Goal: Transaction & Acquisition: Download file/media

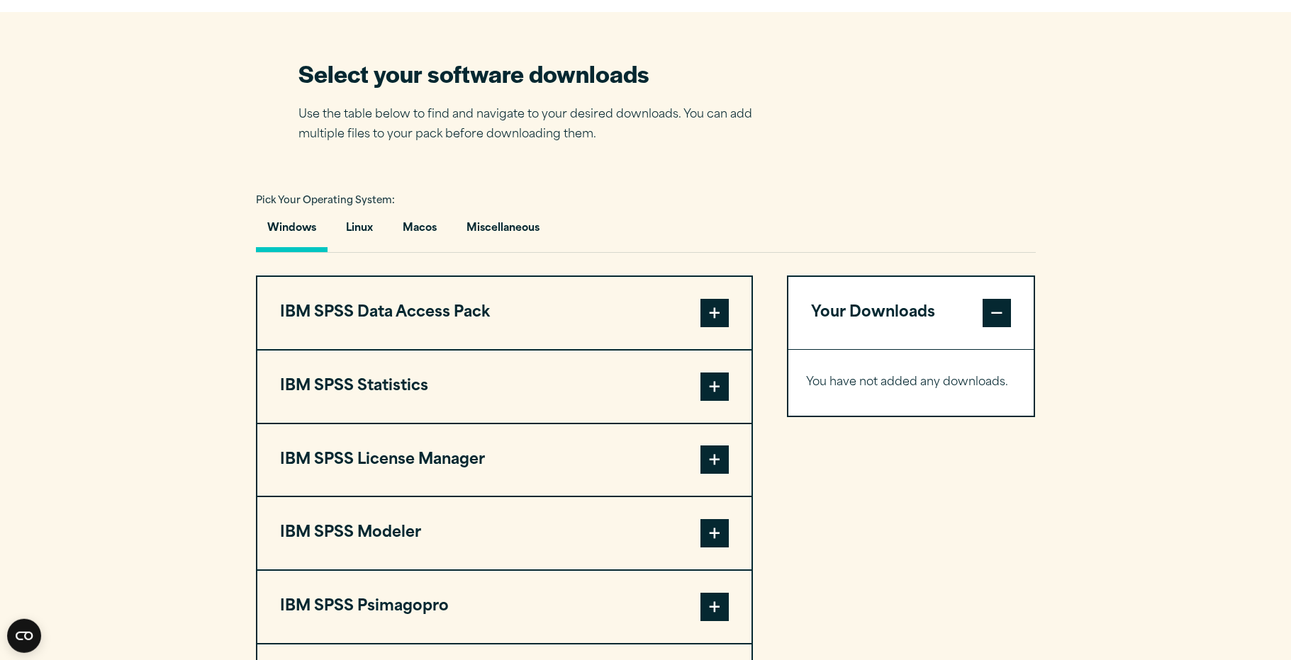
scroll to position [940, 0]
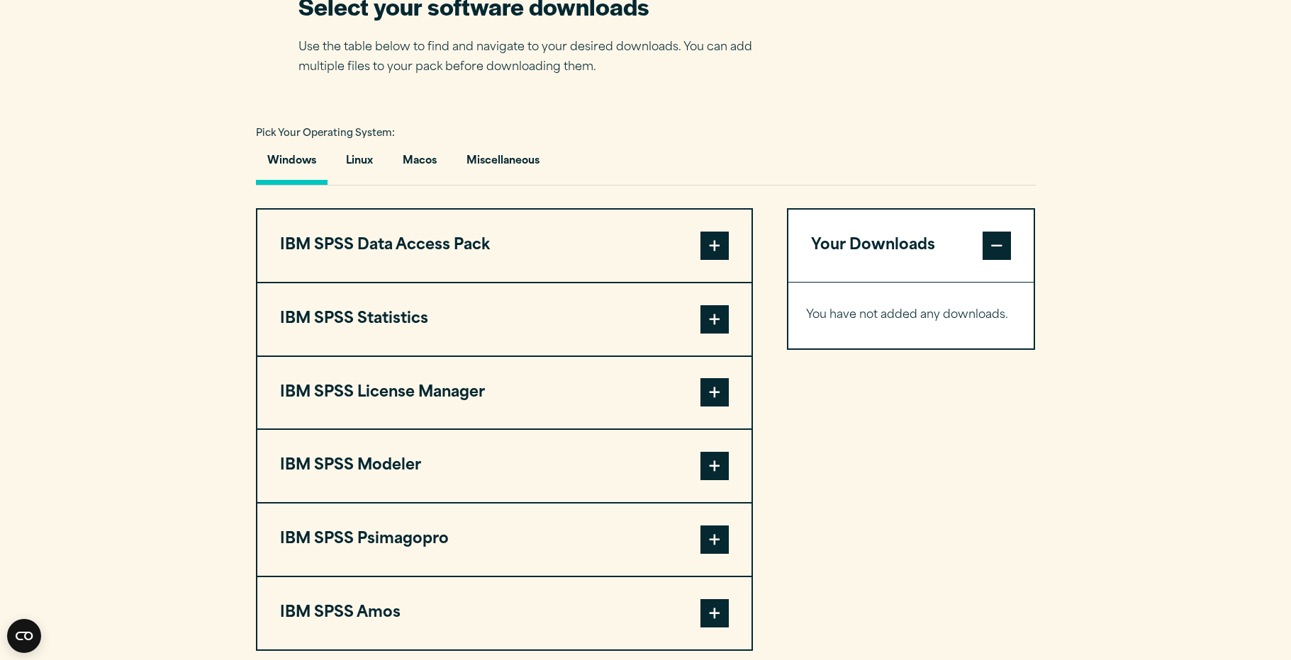
click at [707, 393] on span at bounding box center [714, 392] width 28 height 28
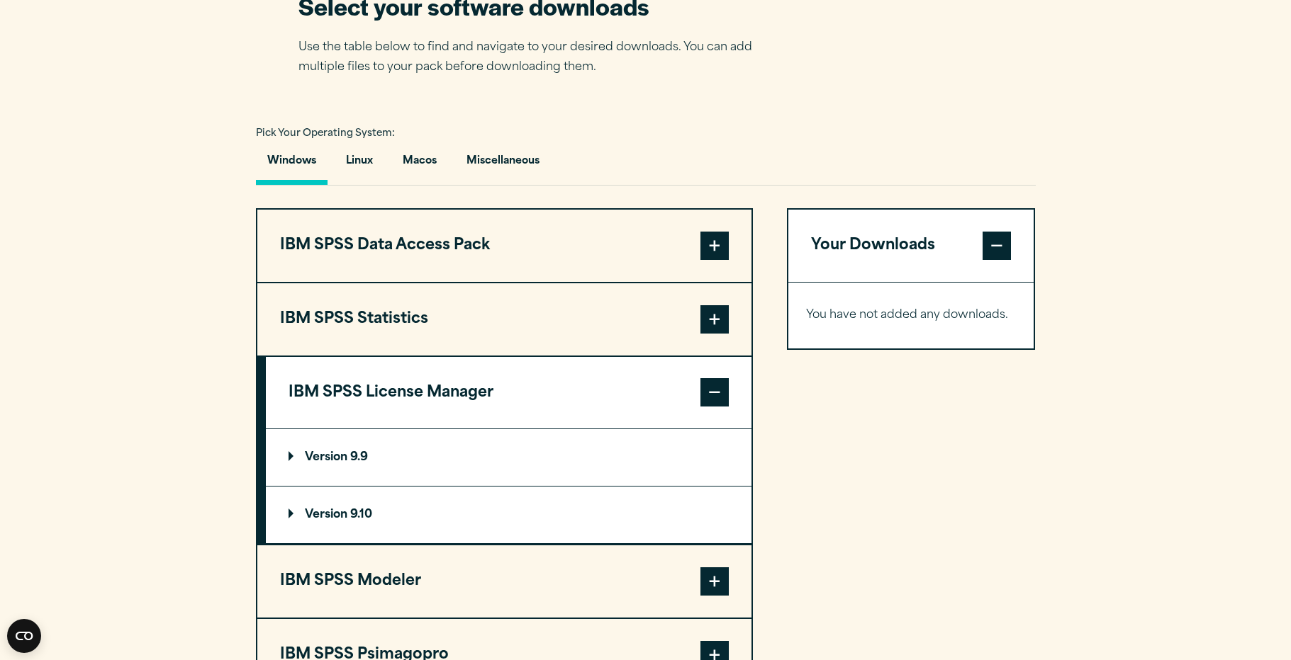
click at [357, 510] on p "Version 9.10" at bounding box center [330, 515] width 84 height 11
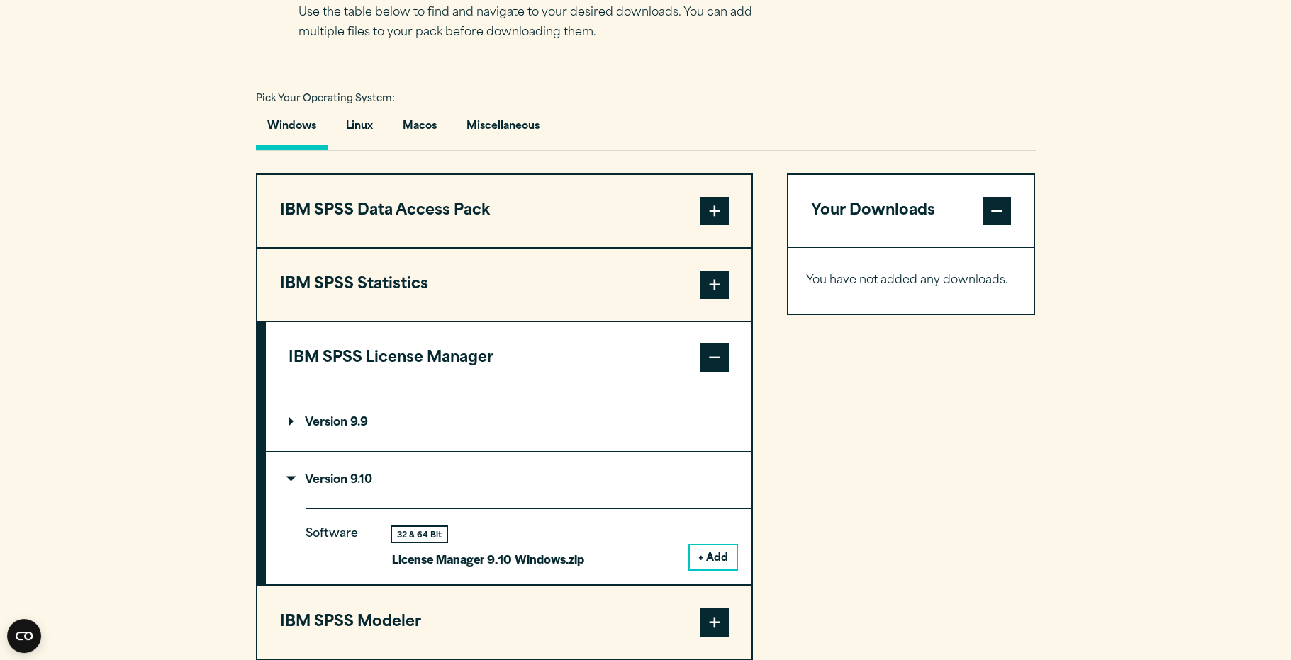
scroll to position [1012, 0]
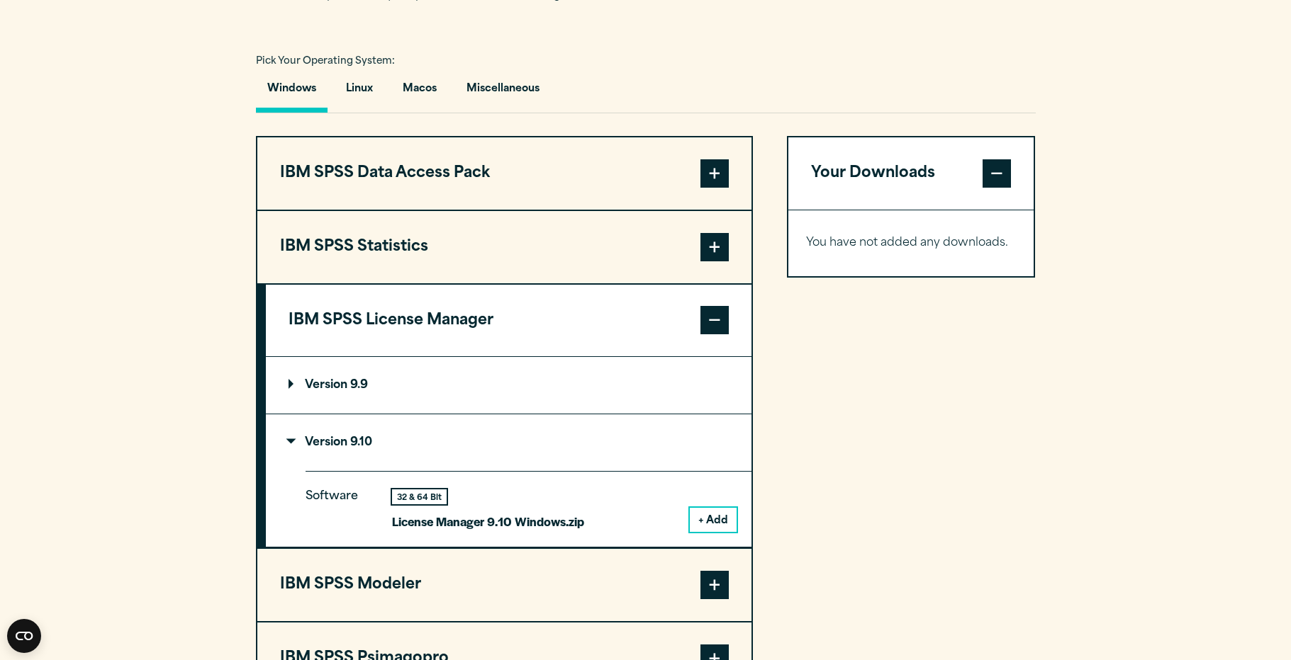
click at [721, 519] on button "+ Add" at bounding box center [713, 520] width 47 height 24
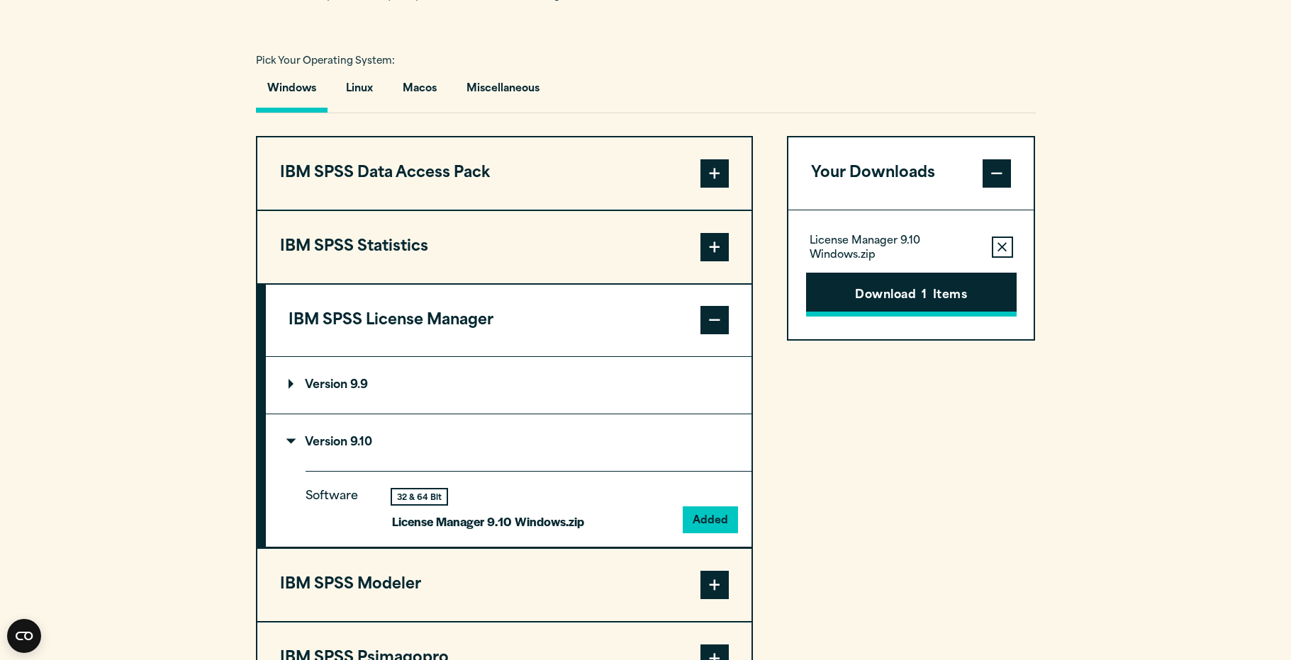
click at [943, 288] on button "Download 1 Items" at bounding box center [911, 295] width 210 height 44
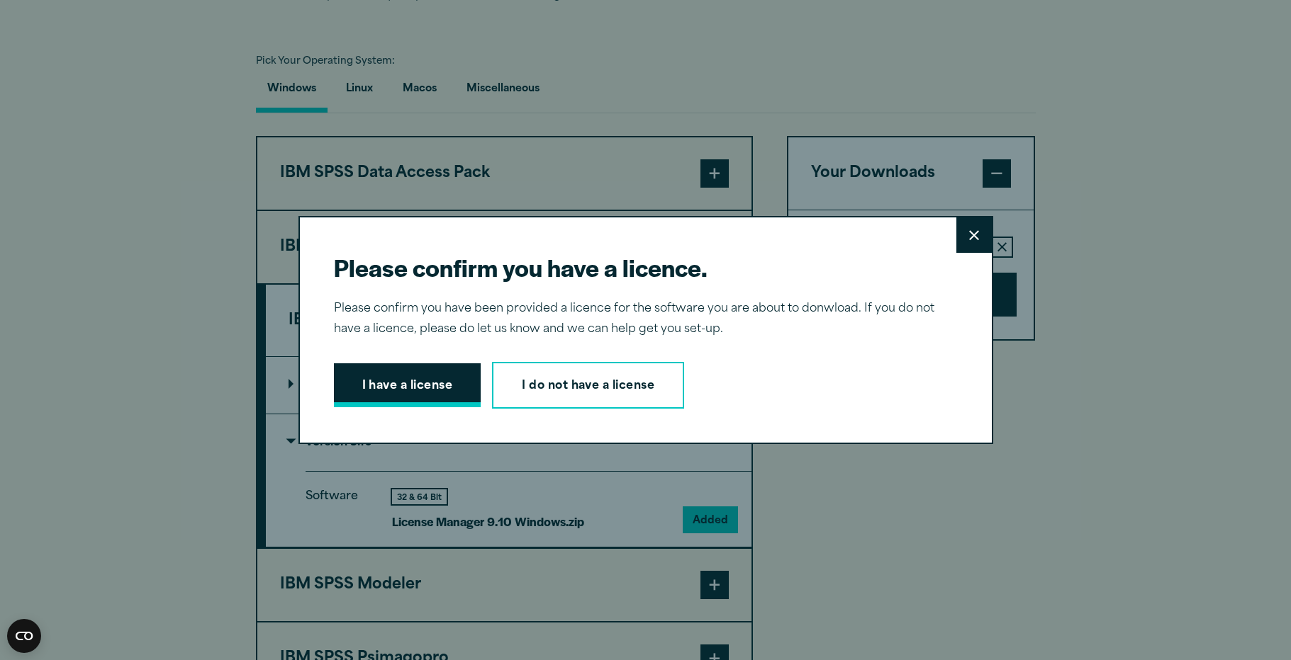
scroll to position [0, 0]
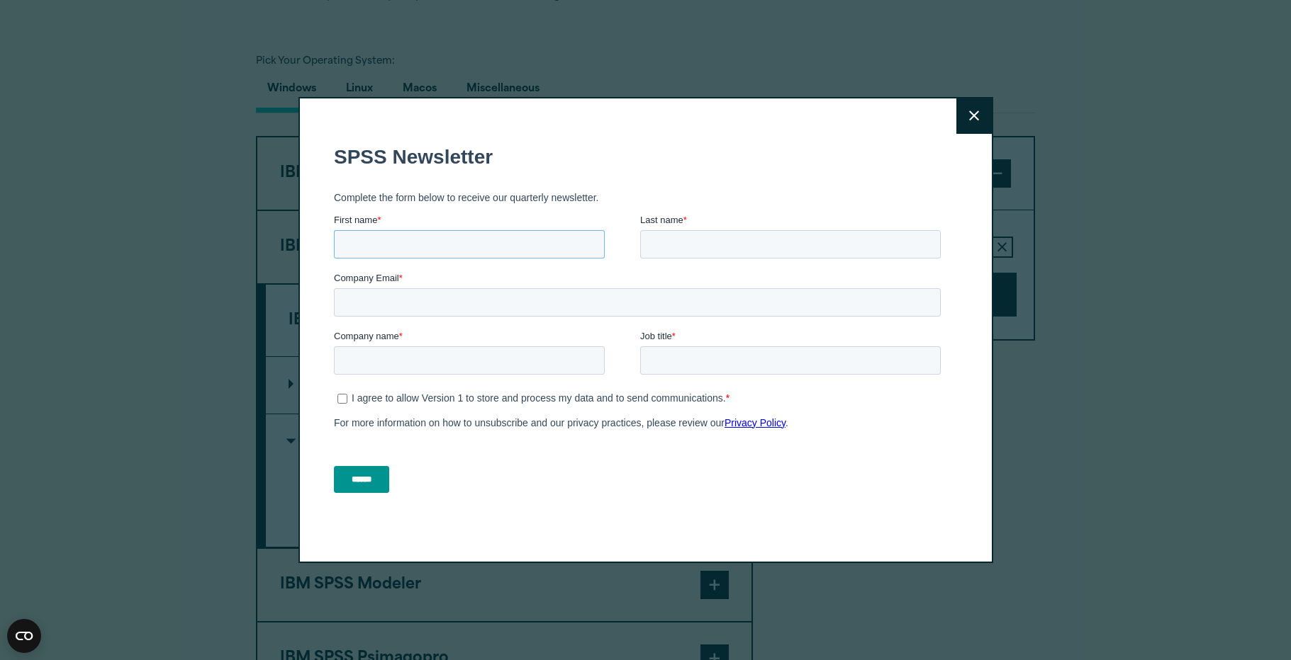
click at [538, 237] on input "First name *" at bounding box center [468, 244] width 271 height 28
click at [972, 119] on button "Close" at bounding box center [973, 116] width 35 height 35
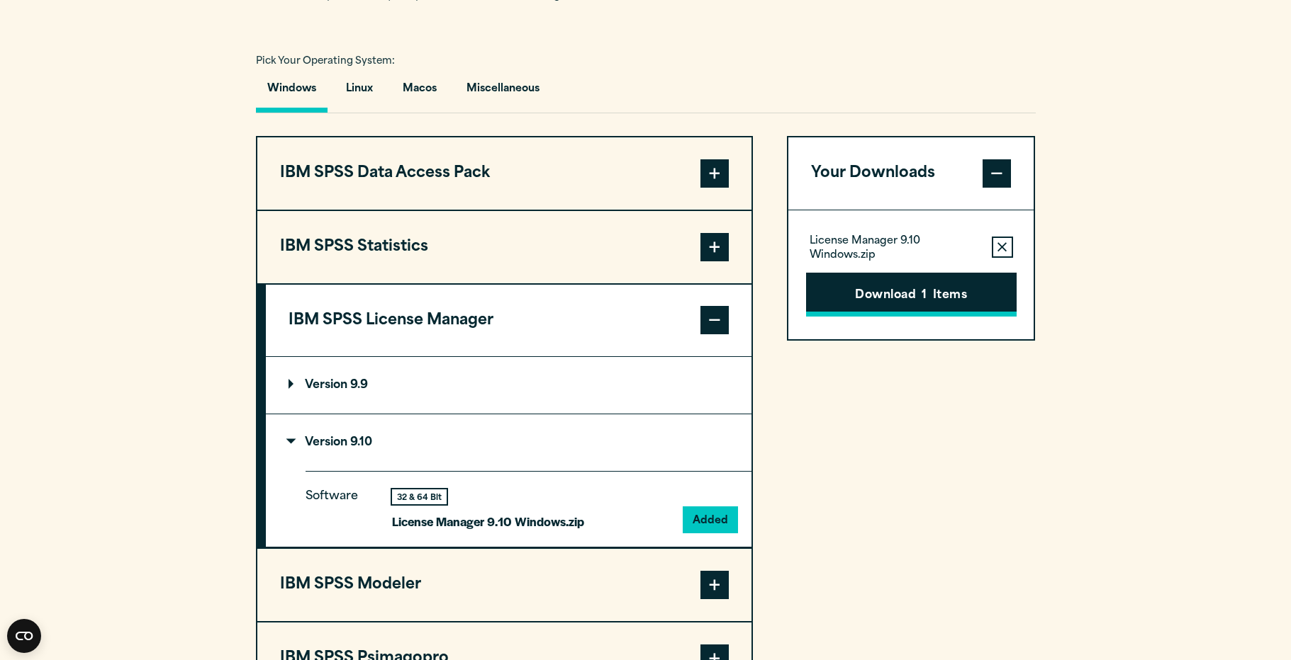
click at [962, 279] on button "Download 1 Items" at bounding box center [911, 295] width 210 height 44
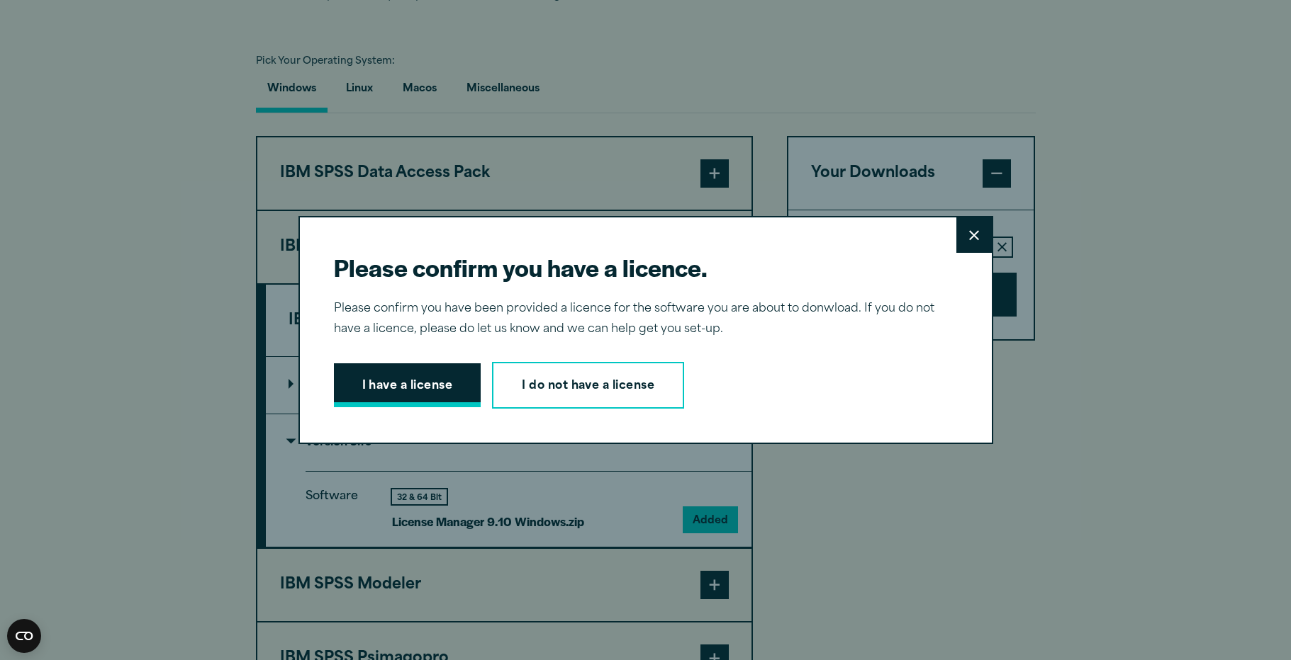
click at [426, 383] on button "I have a license" at bounding box center [407, 386] width 147 height 44
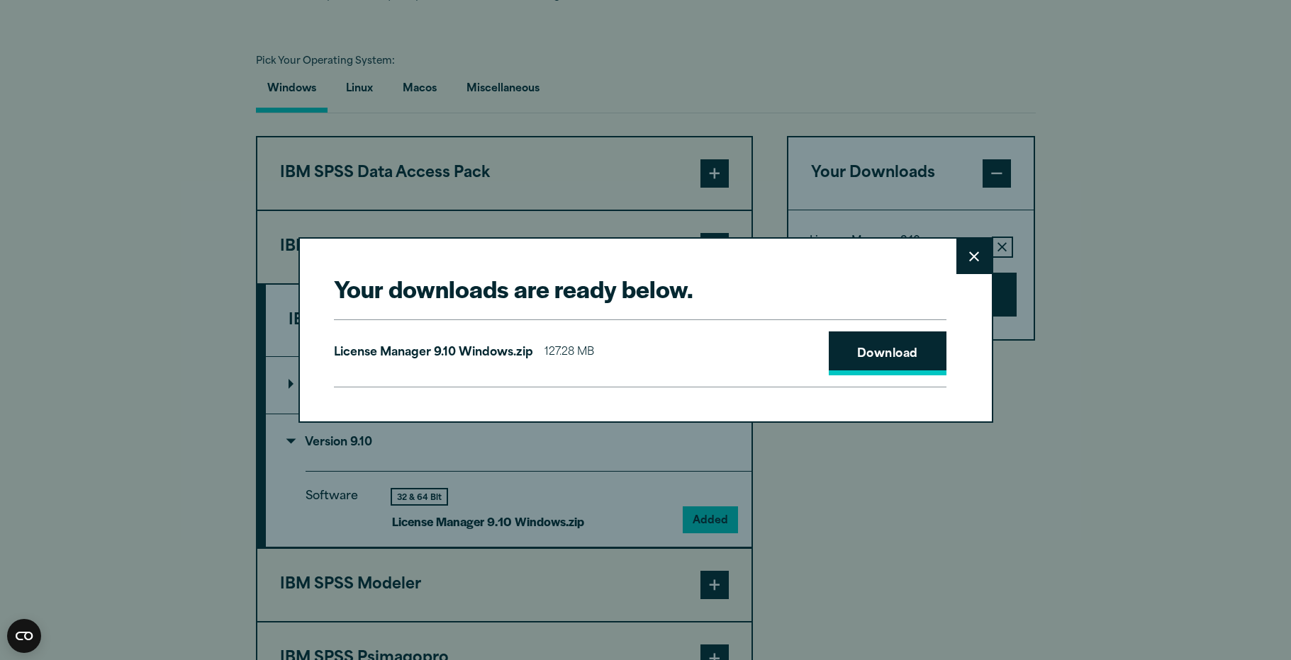
click at [858, 360] on link "Download" at bounding box center [887, 354] width 118 height 44
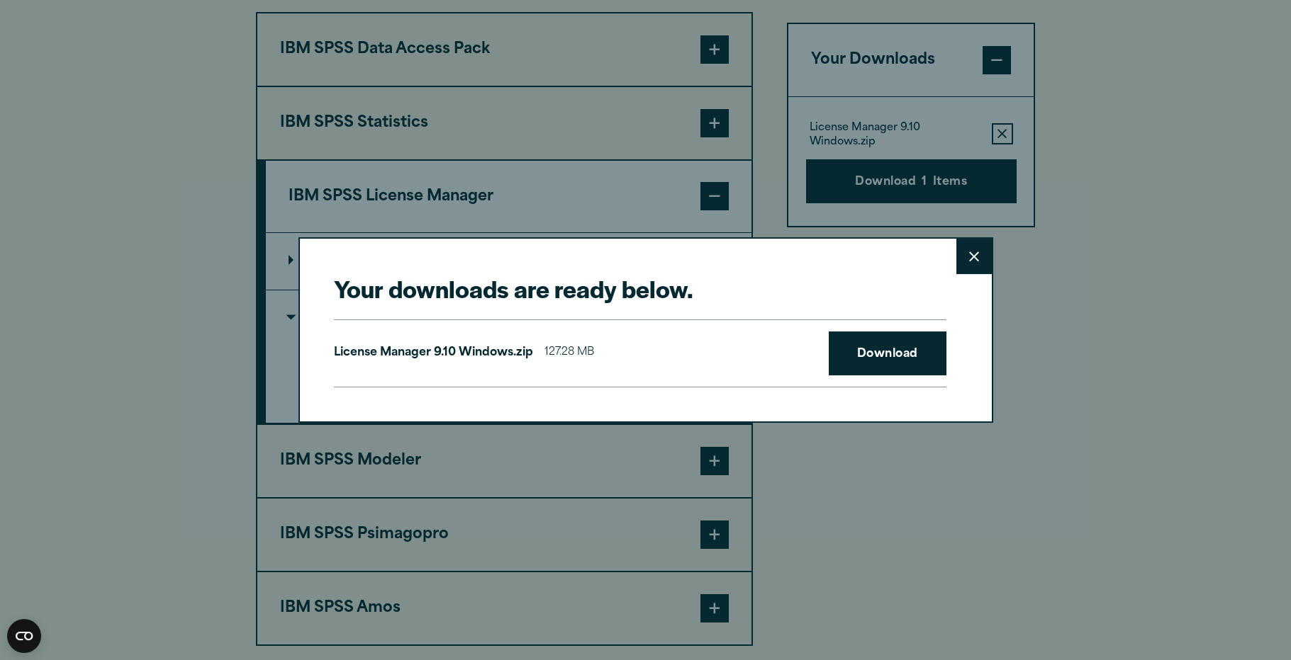
scroll to position [1157, 0]
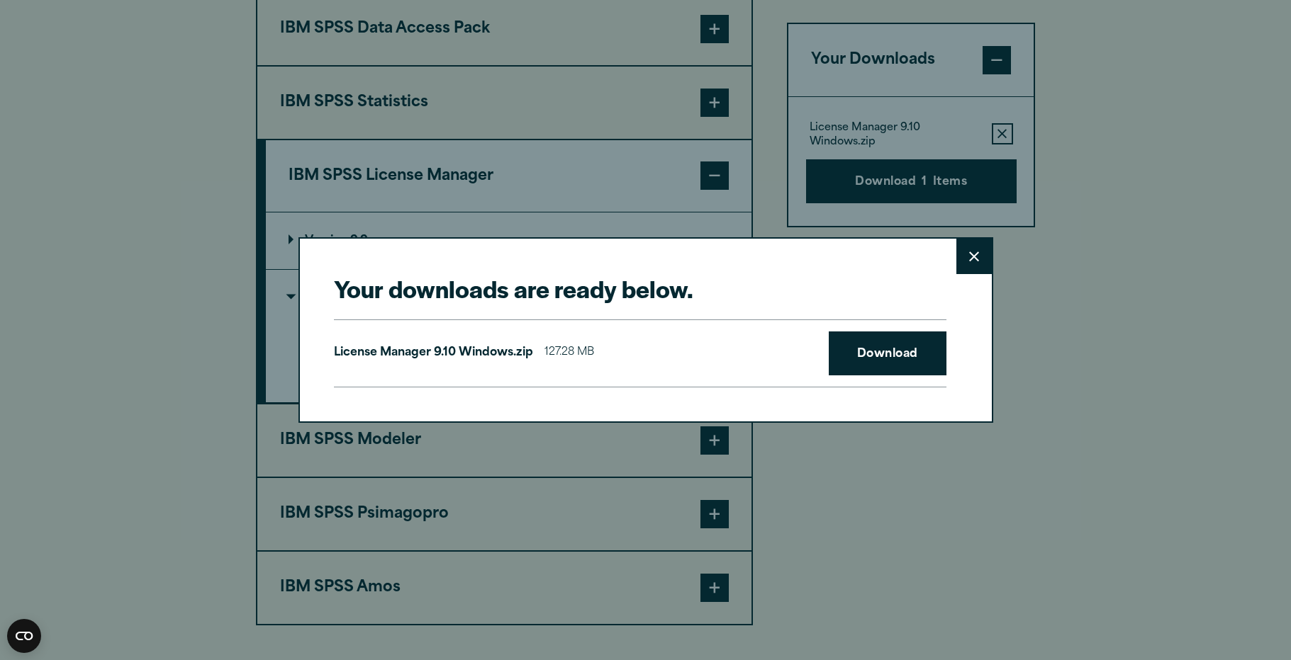
click at [967, 266] on button "Close" at bounding box center [973, 256] width 35 height 35
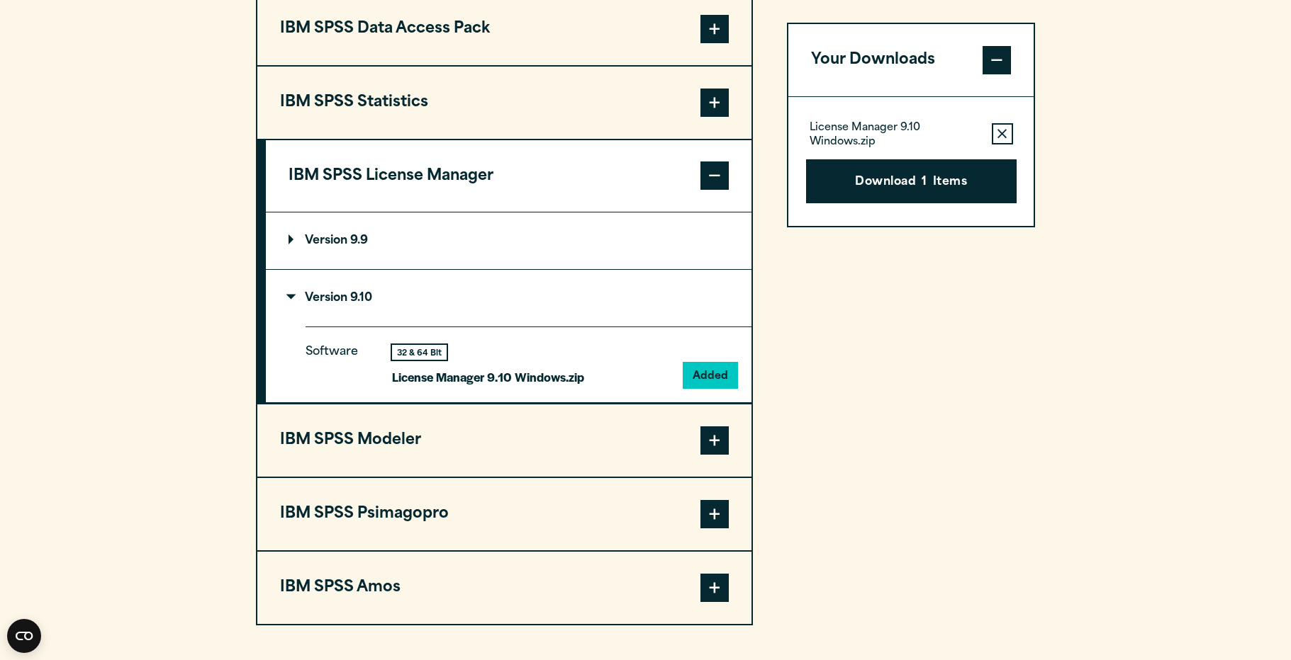
click at [340, 241] on p "Version 9.9" at bounding box center [327, 240] width 79 height 11
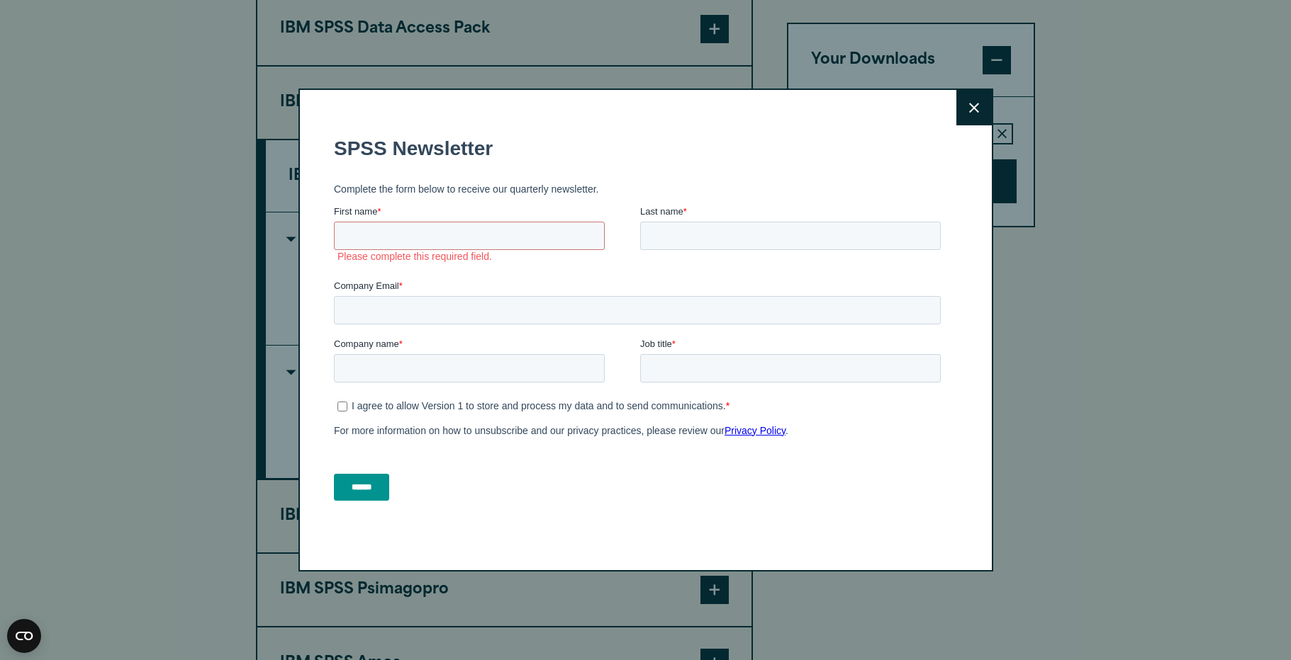
click at [978, 106] on icon at bounding box center [974, 108] width 10 height 11
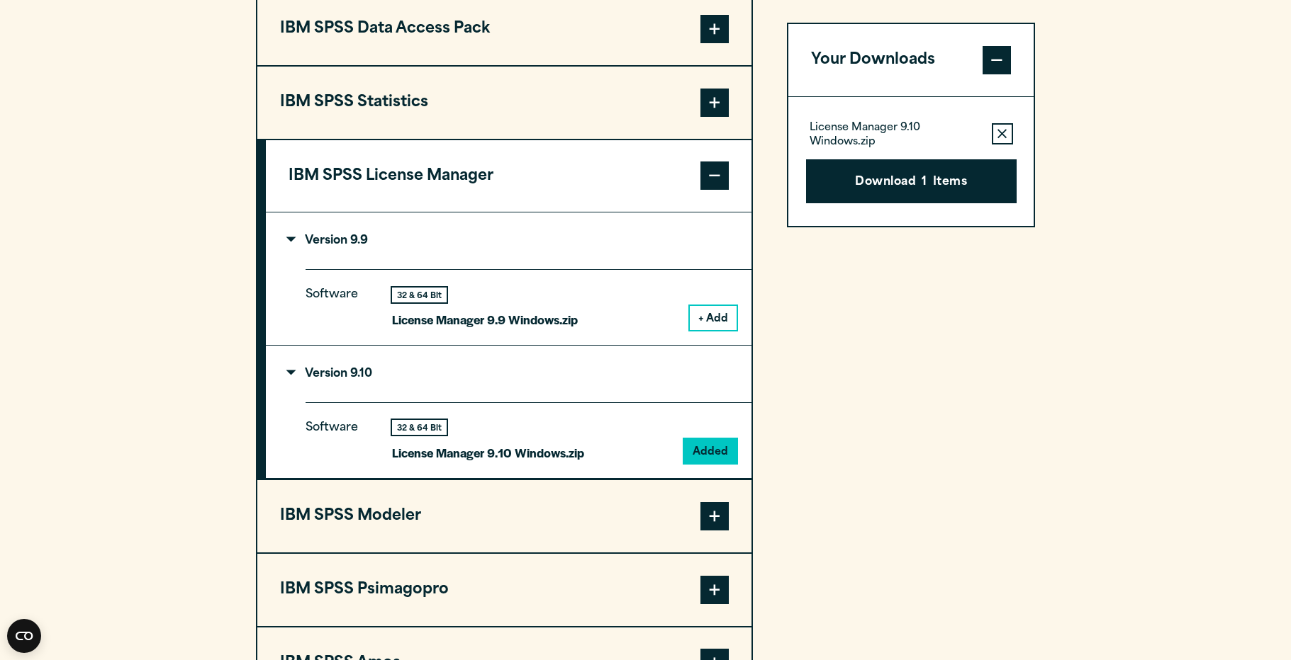
click at [1001, 130] on icon "button" at bounding box center [1001, 134] width 9 height 10
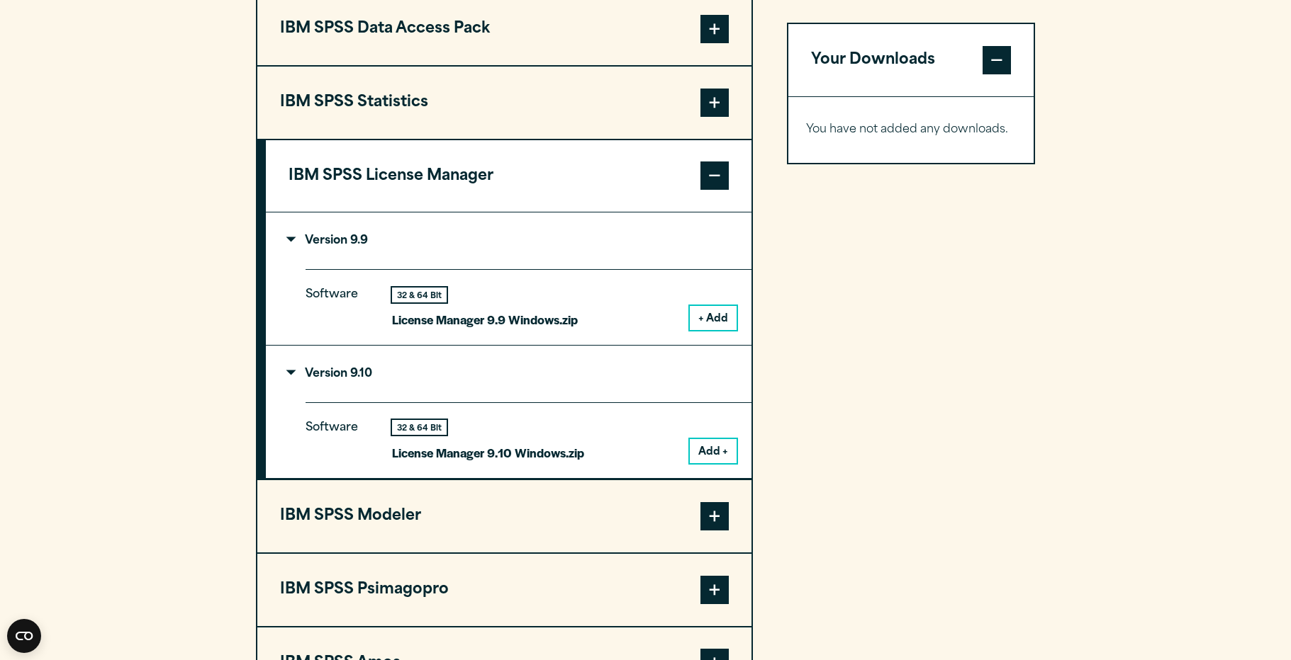
click at [724, 317] on button "+ Add" at bounding box center [713, 318] width 47 height 24
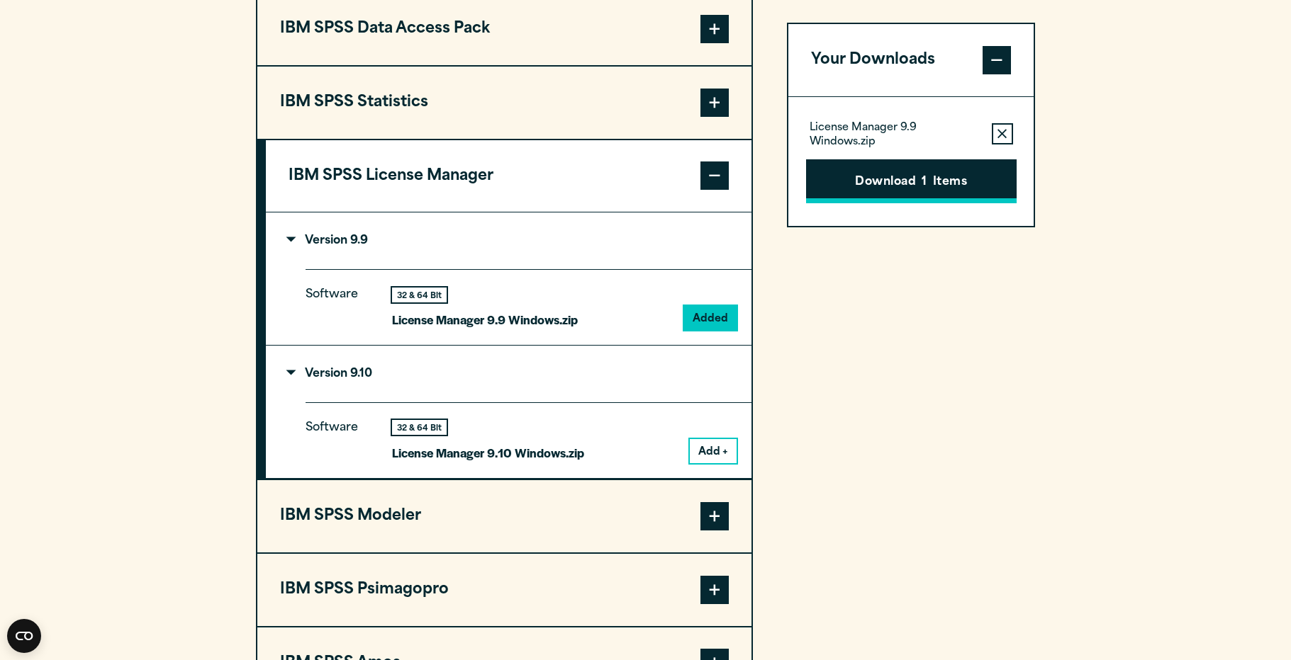
click at [909, 178] on button "Download 1 Items" at bounding box center [911, 181] width 210 height 44
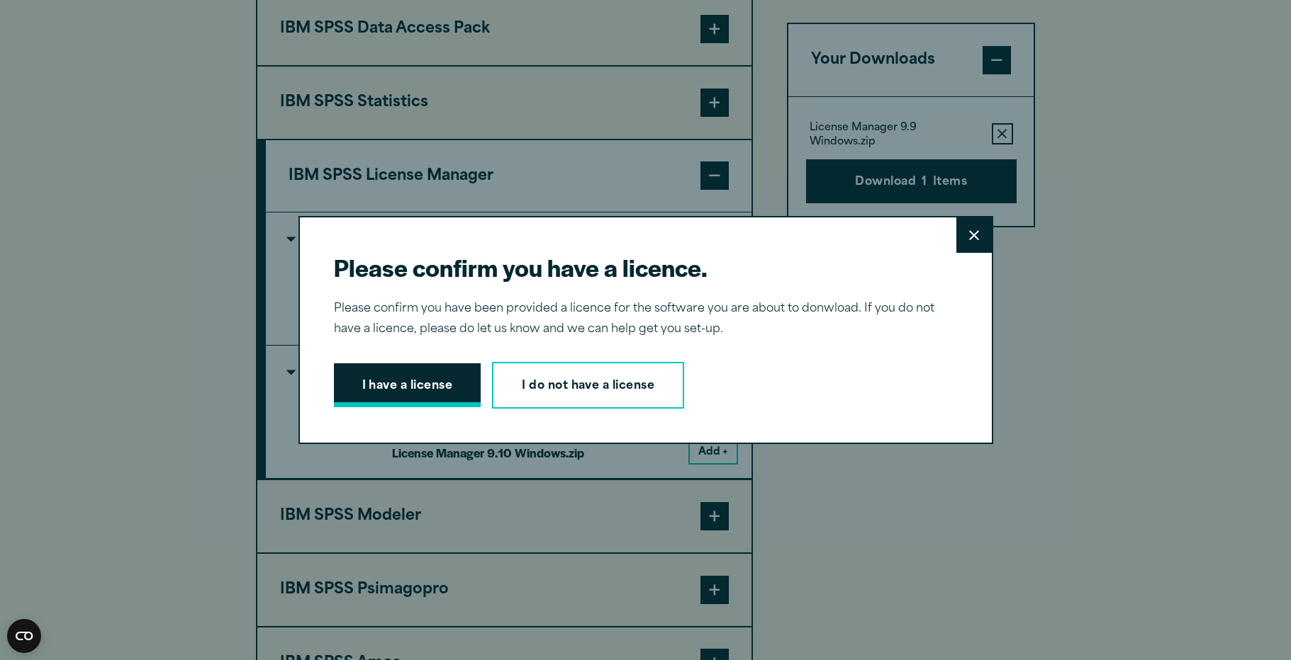
click at [424, 390] on button "I have a license" at bounding box center [407, 386] width 147 height 44
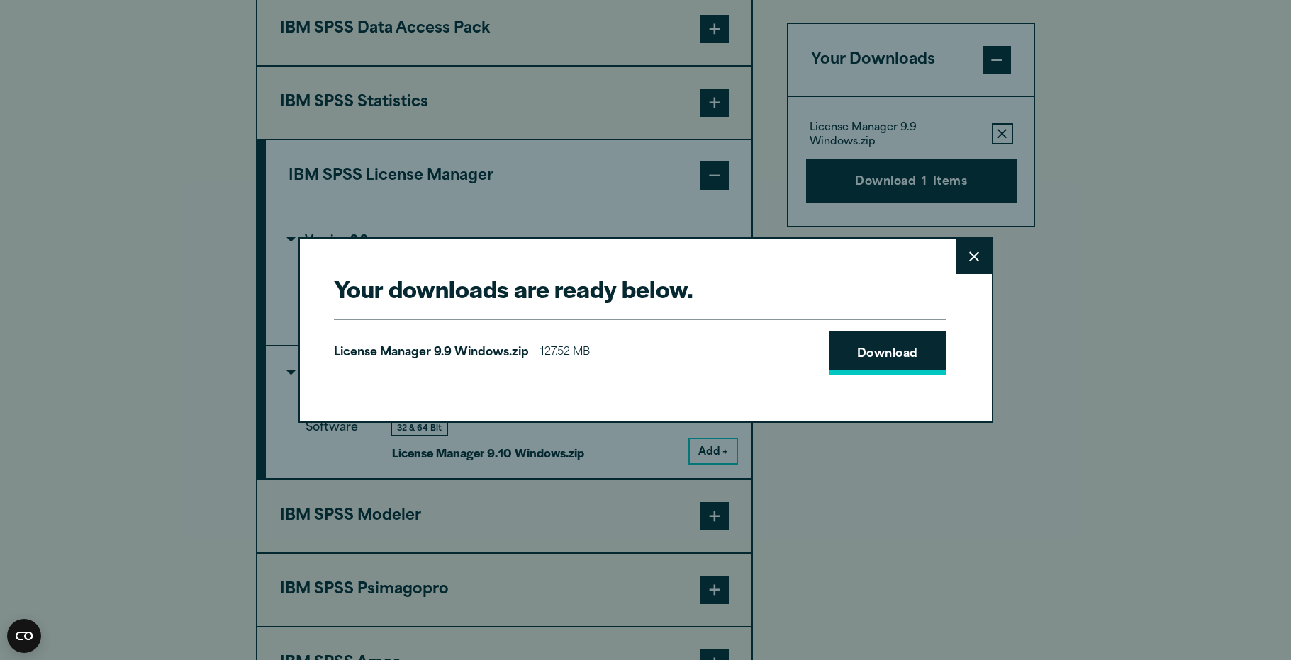
click at [880, 347] on link "Download" at bounding box center [887, 354] width 118 height 44
click at [961, 249] on button "Close" at bounding box center [973, 256] width 35 height 35
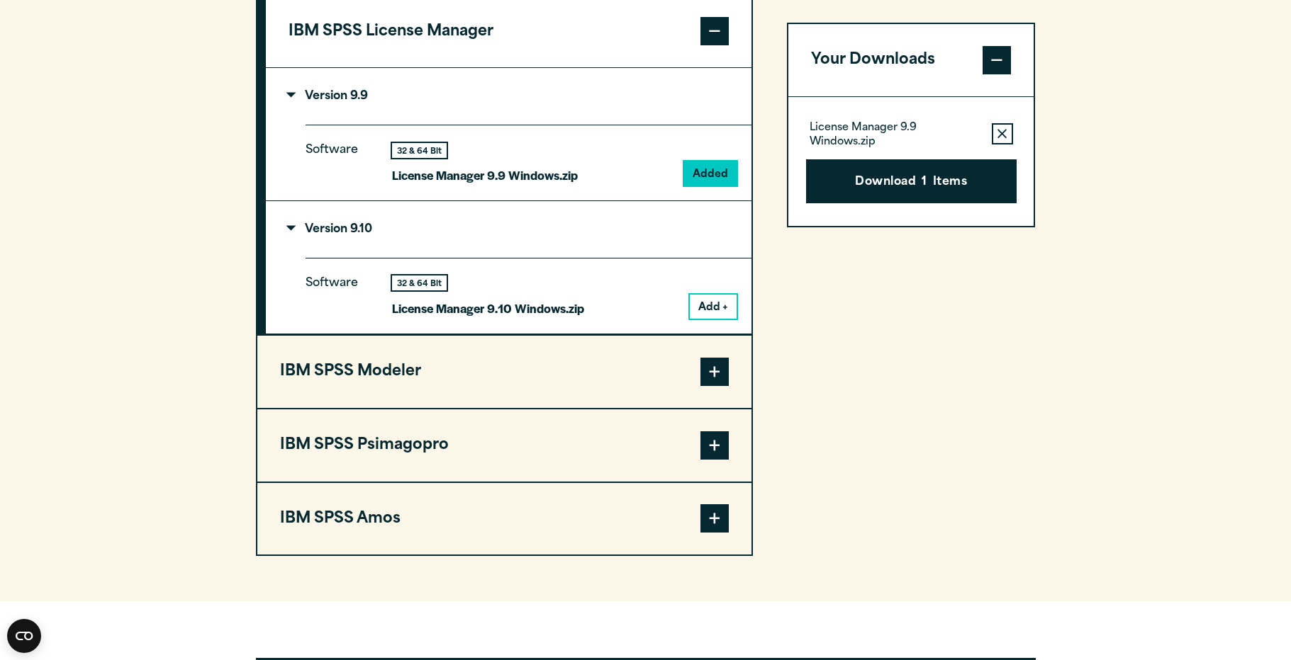
scroll to position [1012, 0]
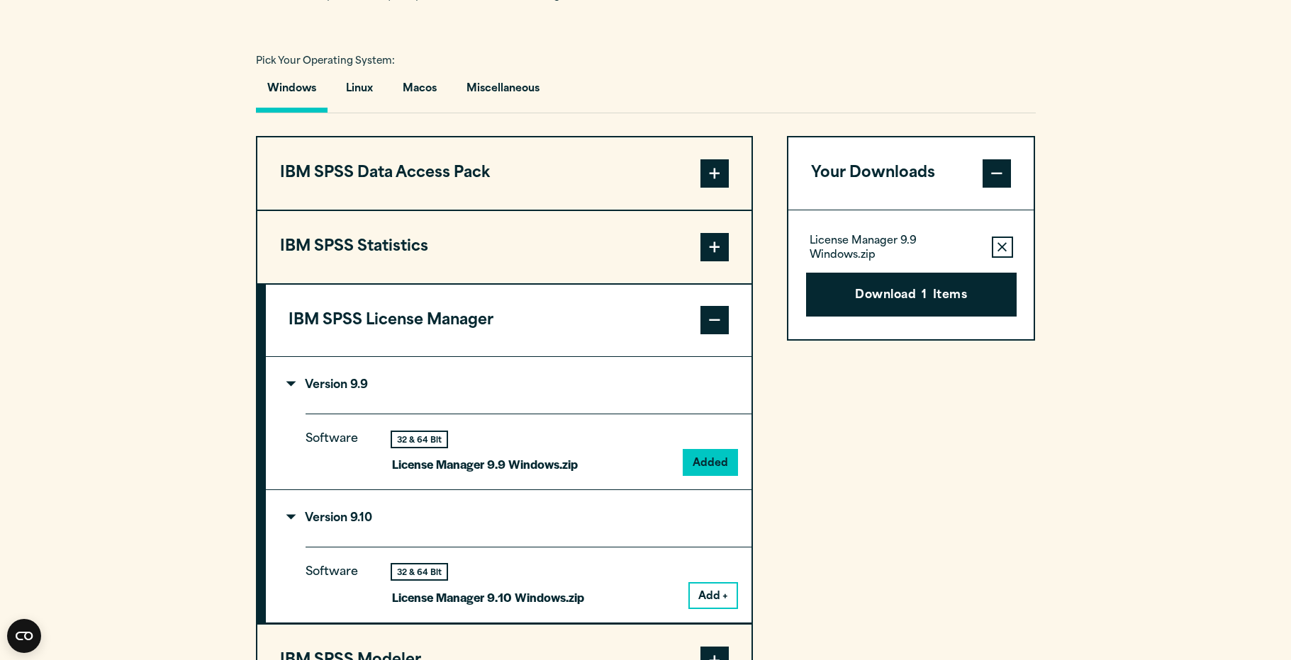
click at [710, 251] on span at bounding box center [714, 247] width 28 height 28
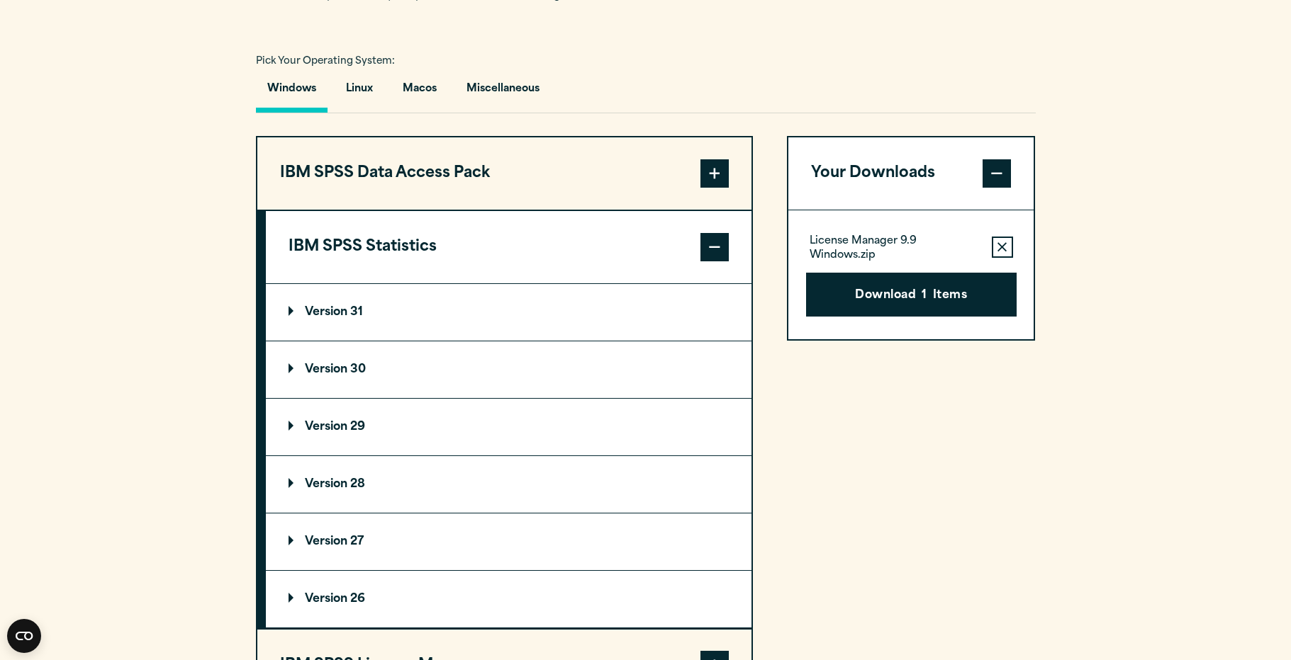
click at [287, 309] on summary "Version 31" at bounding box center [508, 312] width 485 height 57
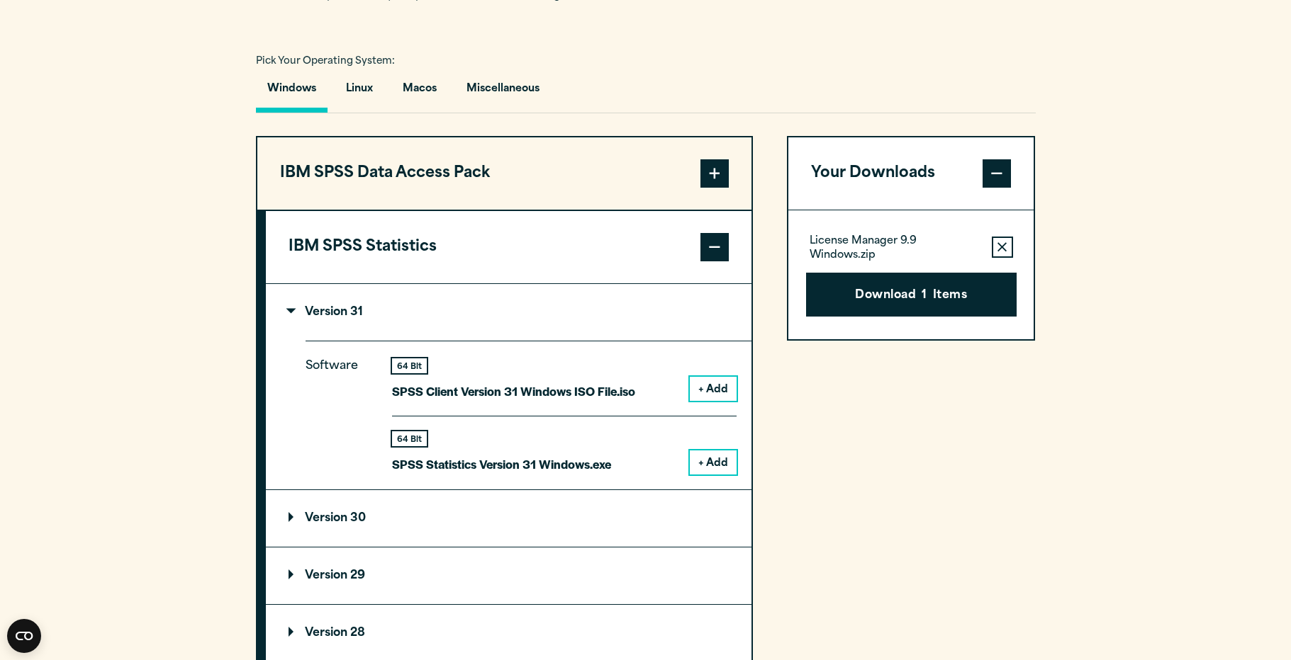
click at [288, 309] on p "Version 31" at bounding box center [325, 312] width 74 height 11
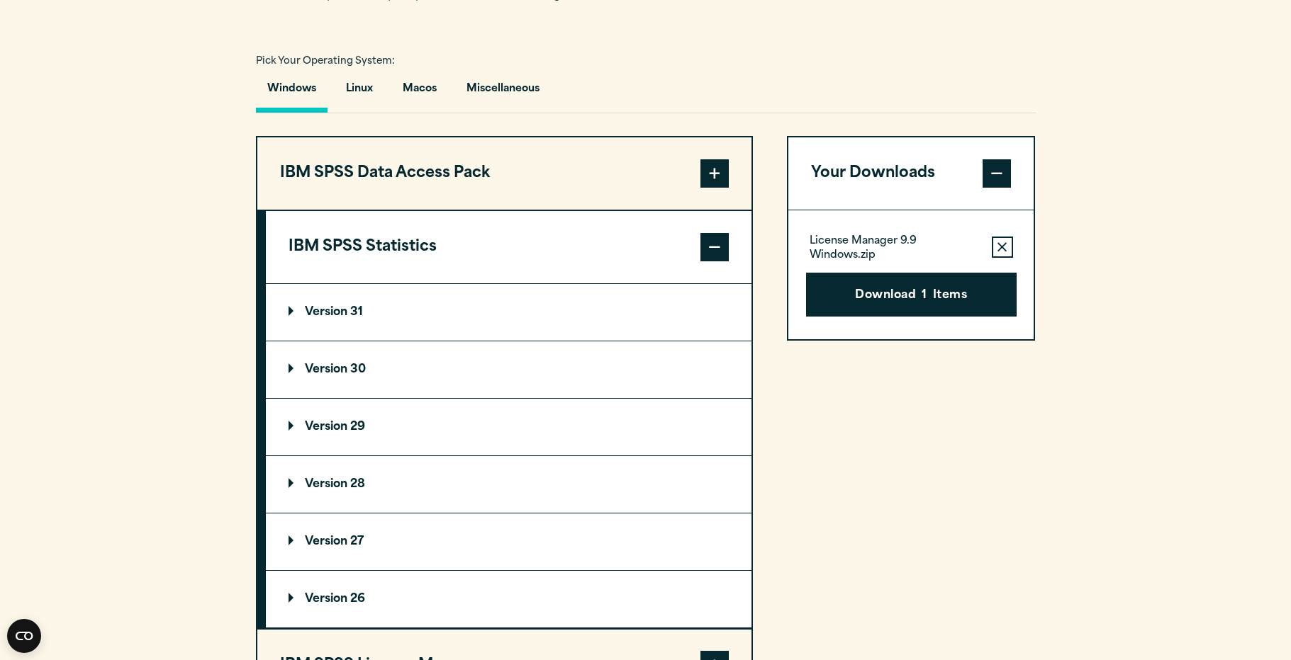
click at [719, 166] on span at bounding box center [714, 173] width 28 height 28
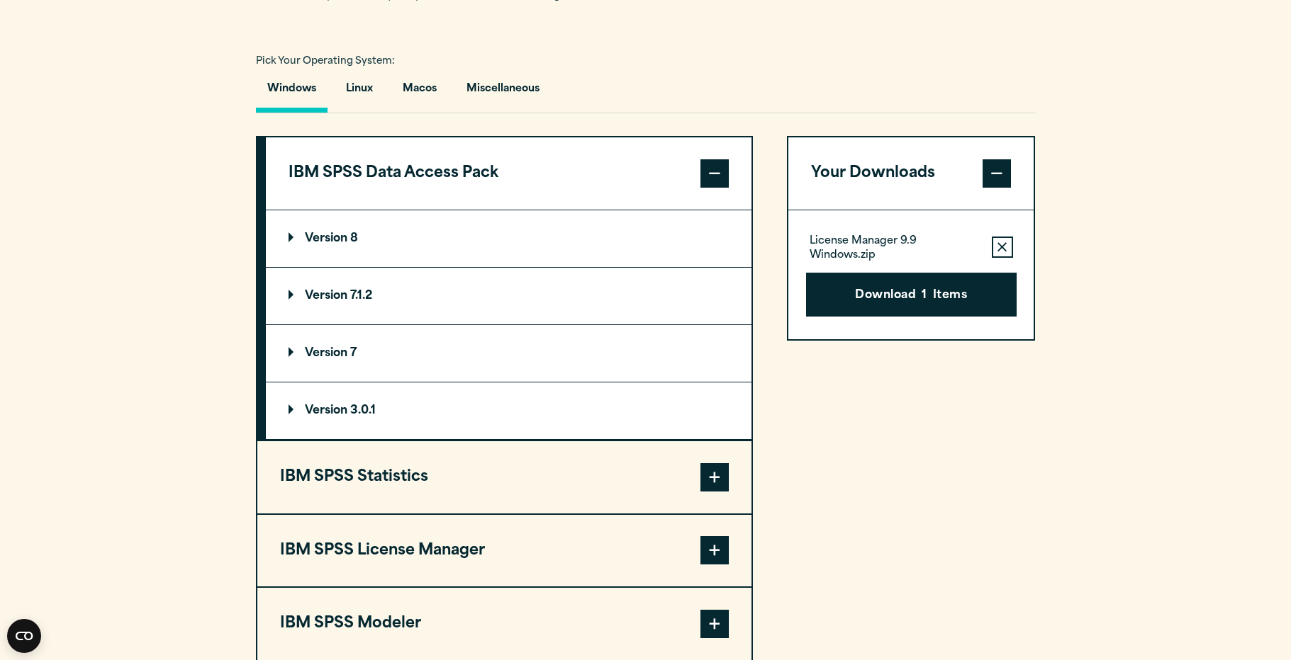
click at [719, 166] on span at bounding box center [714, 173] width 28 height 28
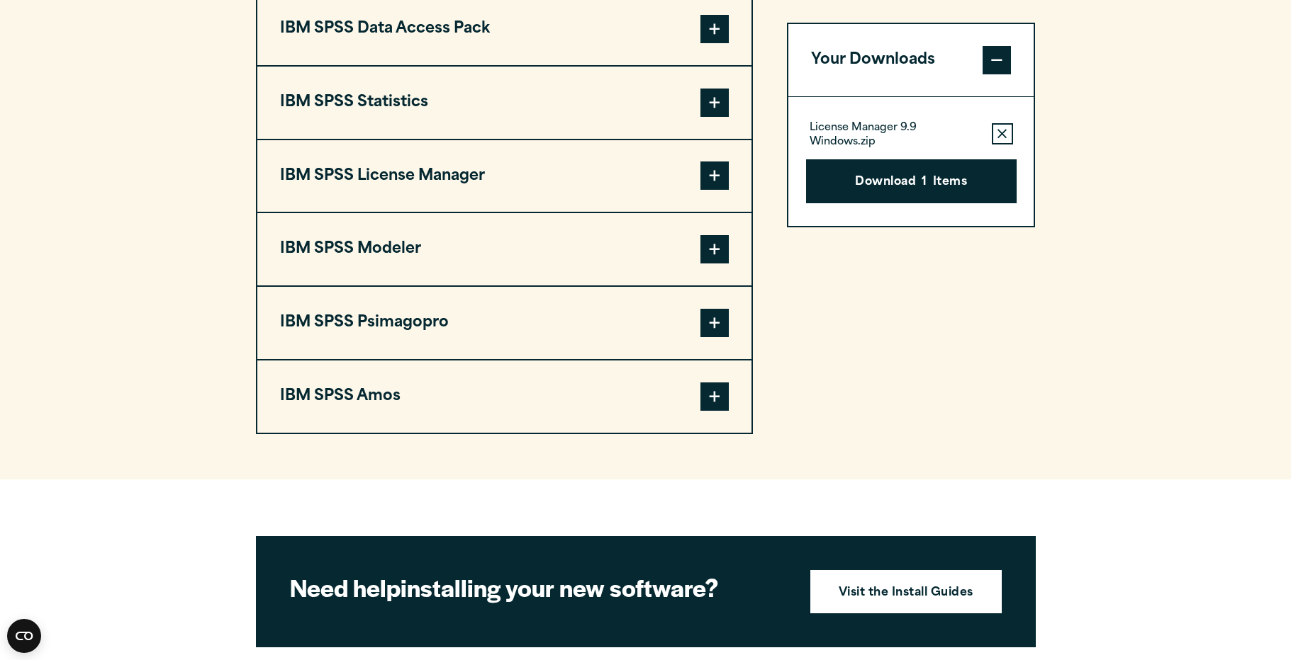
scroll to position [578, 0]
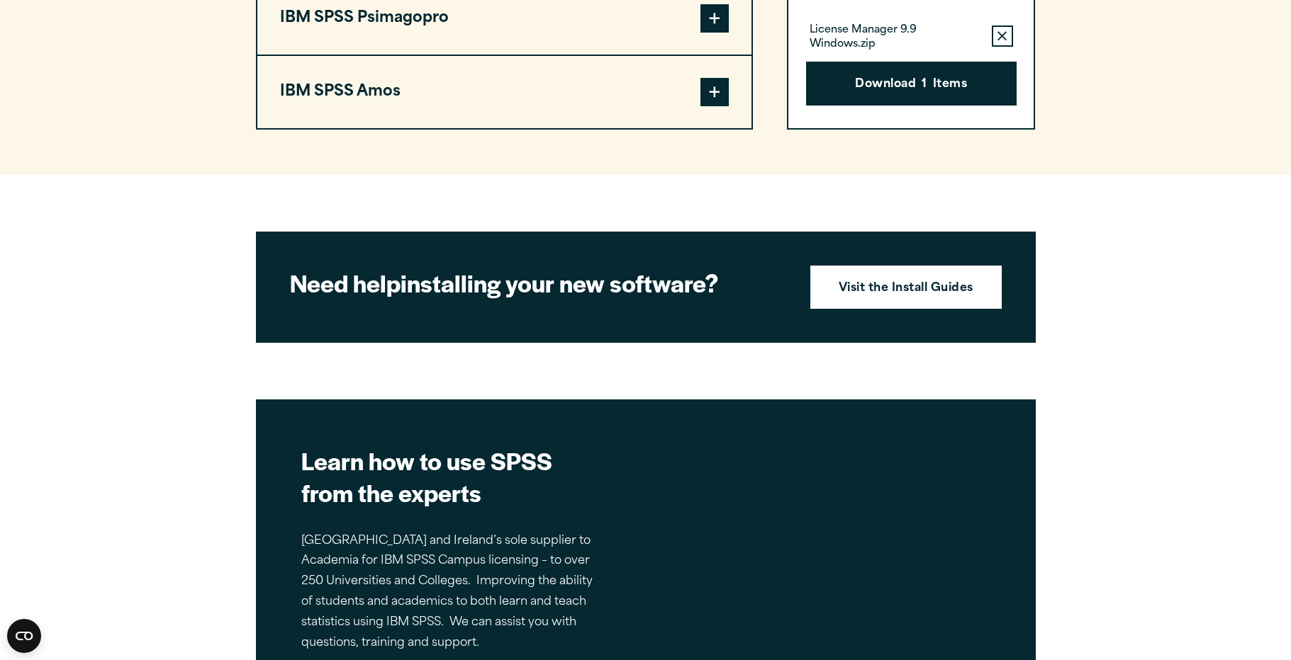
scroll to position [1028, 0]
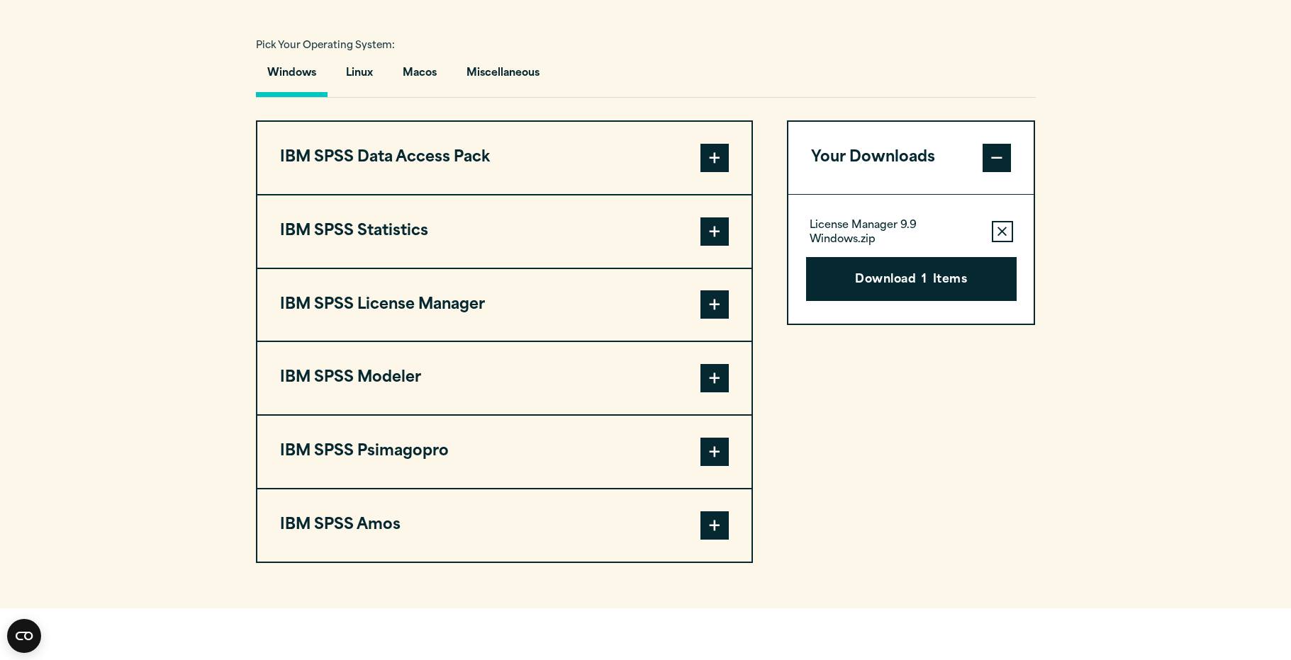
click at [707, 303] on span at bounding box center [714, 305] width 28 height 28
